Goal: Information Seeking & Learning: Learn about a topic

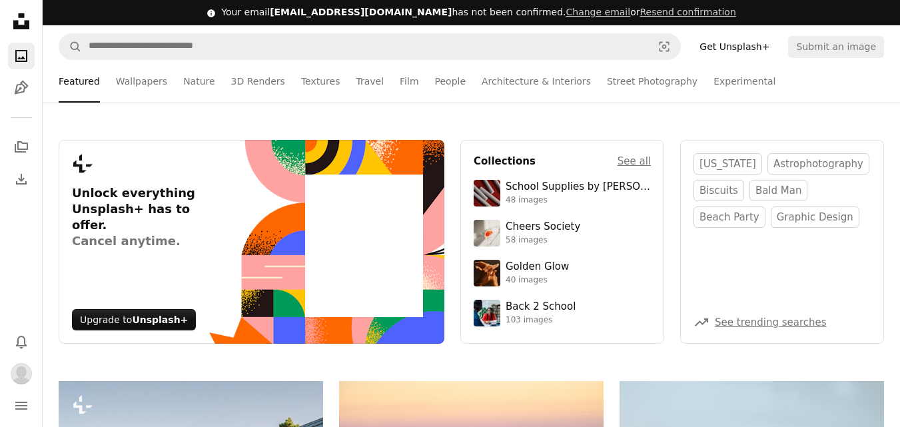
click at [15, 26] on icon at bounding box center [21, 21] width 16 height 16
click at [20, 23] on icon "Unsplash logo Unsplash Home" at bounding box center [21, 21] width 27 height 27
click at [778, 50] on link "Get Unsplash+" at bounding box center [735, 46] width 86 height 21
click at [842, 84] on ul "Featured Wallpapers Nature 3D Renders Textures Travel Film People Architecture …" at bounding box center [472, 81] width 826 height 43
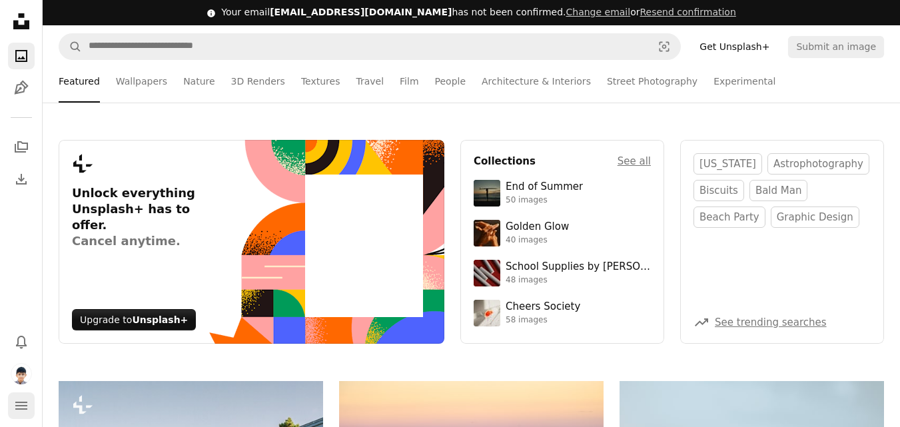
click at [19, 410] on icon "navigation menu" at bounding box center [21, 406] width 16 height 16
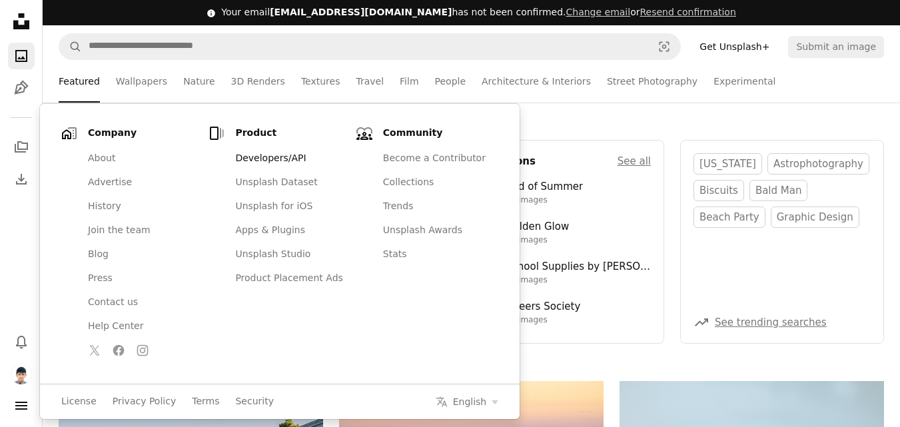
click at [263, 164] on link "Developers/API" at bounding box center [288, 159] width 123 height 24
